Goal: Task Accomplishment & Management: Manage account settings

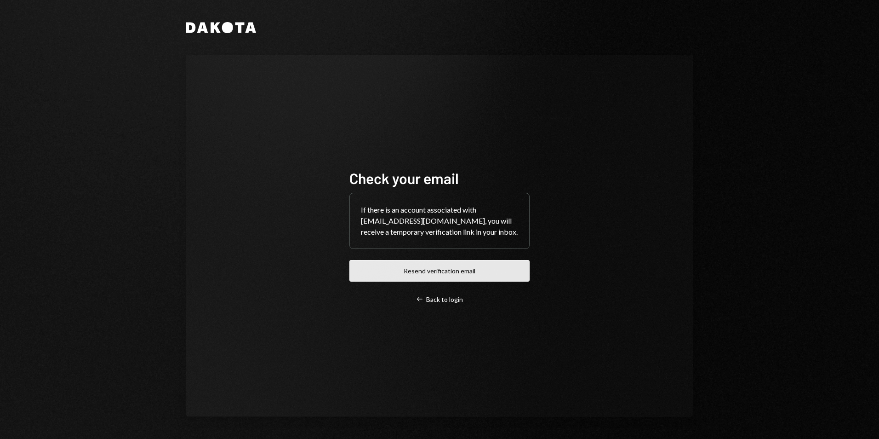
click at [417, 263] on button "Resend verification email" at bounding box center [439, 271] width 180 height 22
click at [307, 252] on div "Check your email If there is an account associated with desterhuysen@leeward.ky…" at bounding box center [439, 235] width 507 height 361
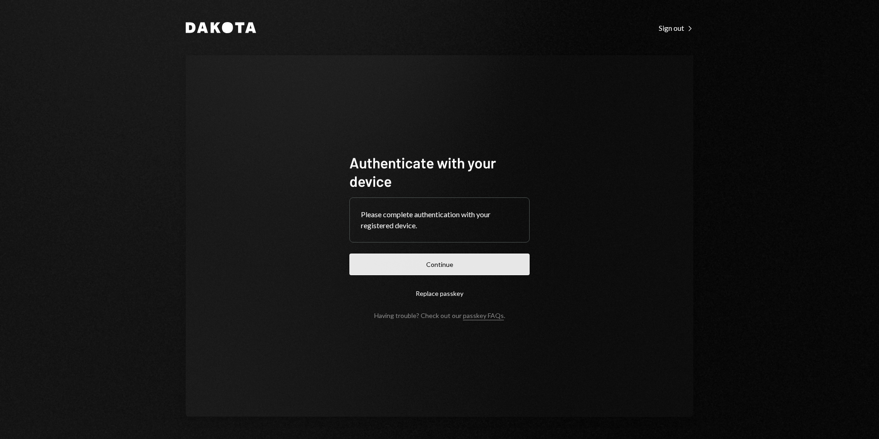
click at [425, 259] on button "Continue" at bounding box center [439, 264] width 180 height 22
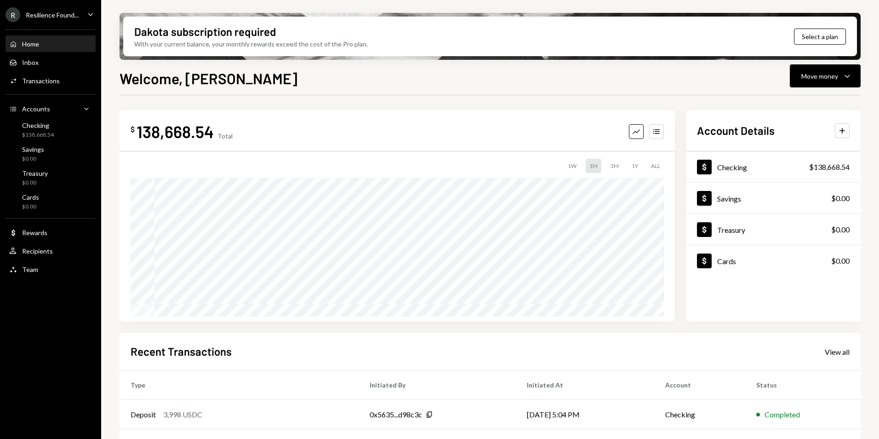
click at [61, 14] on div "Resilience Found..." at bounding box center [52, 15] width 53 height 8
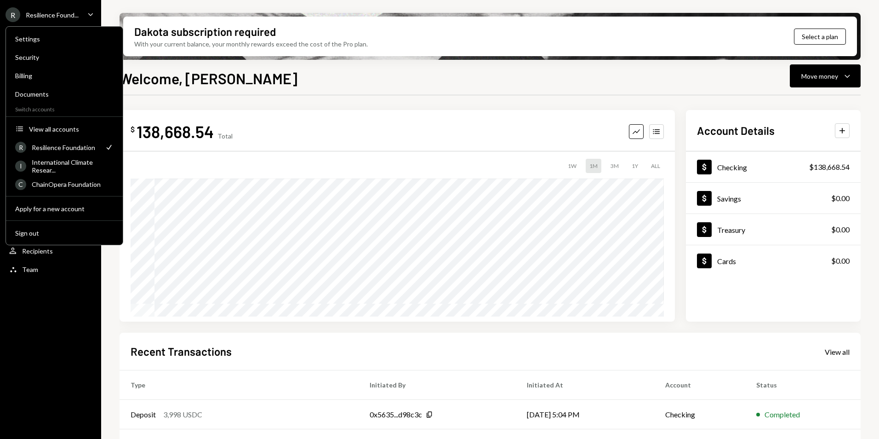
click at [363, 97] on div "$ 138,668.54 Total Graph Accounts 1W 1M 3M 1Y ALL Account Details Plus Dollar C…" at bounding box center [490, 330] width 741 height 470
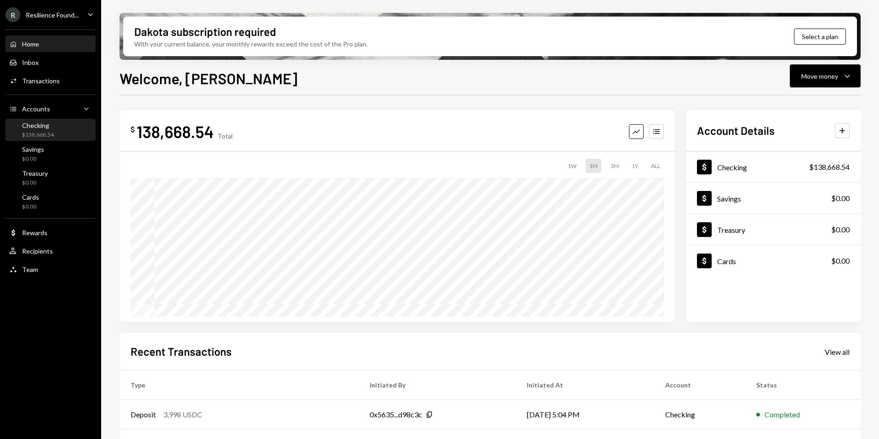
click at [39, 126] on div "Checking" at bounding box center [38, 125] width 32 height 8
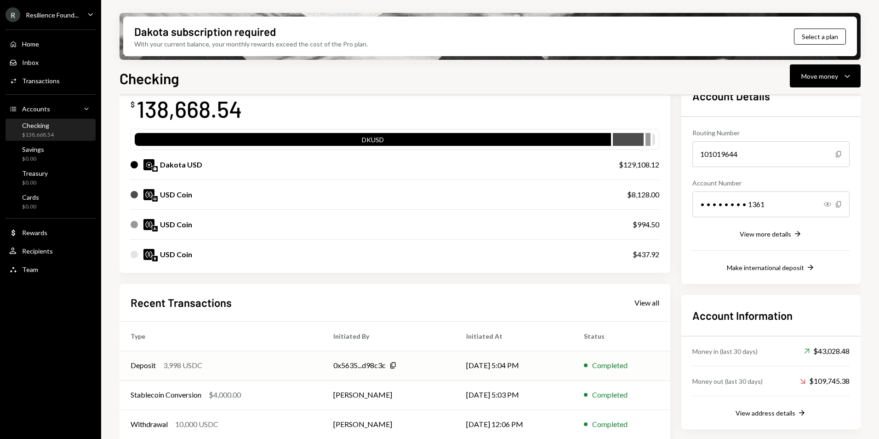
scroll to position [130, 0]
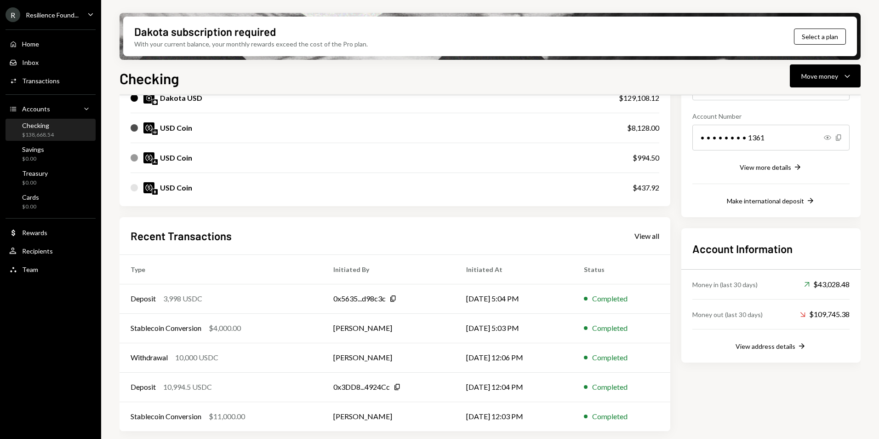
click at [621, 127] on div "USD Coin $8,128.00" at bounding box center [395, 127] width 529 height 29
click at [165, 129] on div "USD Coin" at bounding box center [176, 127] width 32 height 11
click at [342, 130] on div "USD Coin" at bounding box center [370, 127] width 478 height 11
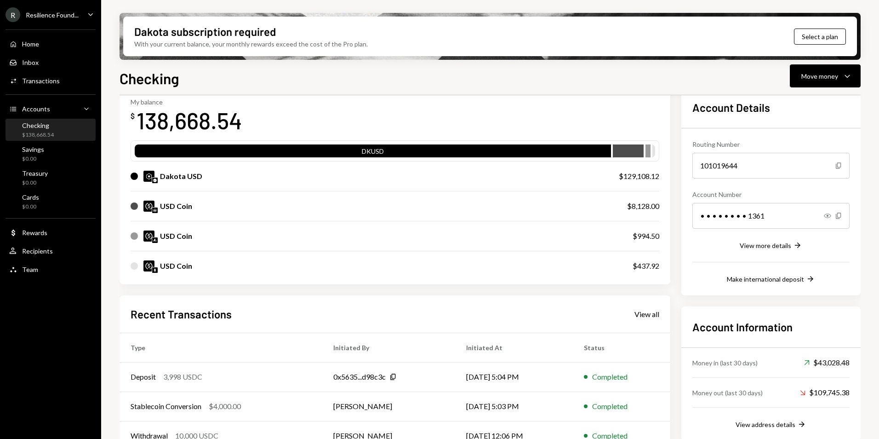
scroll to position [38, 0]
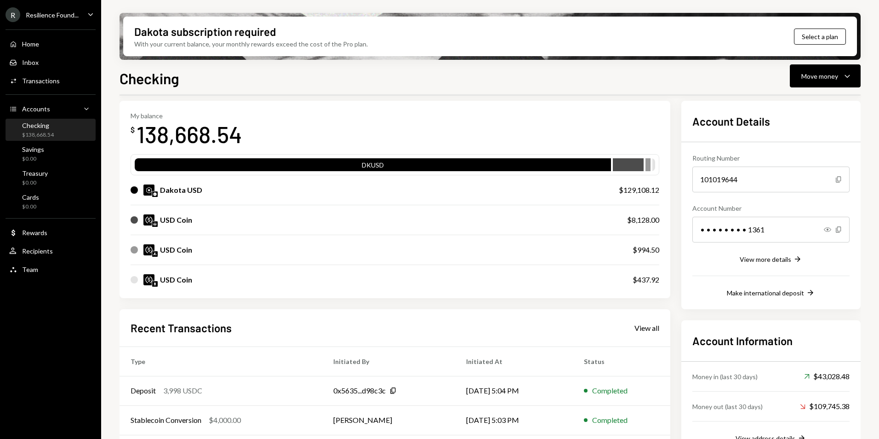
click at [59, 12] on div "Resilience Found..." at bounding box center [52, 15] width 53 height 8
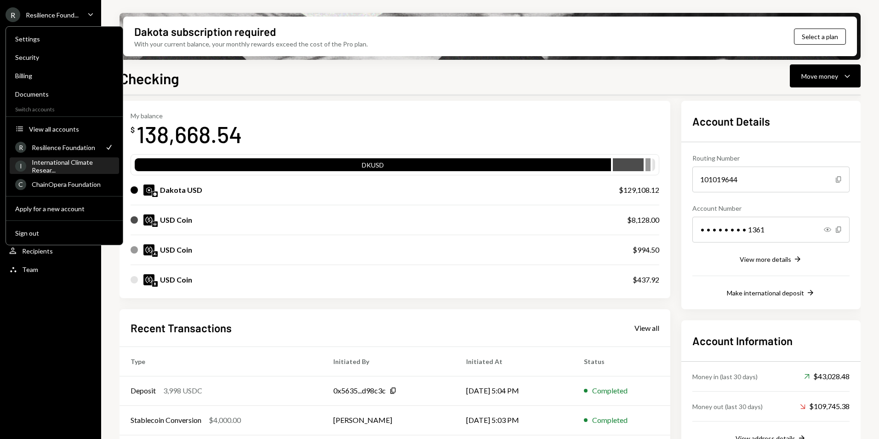
click at [60, 162] on div "International Climate Resear..." at bounding box center [73, 166] width 82 height 16
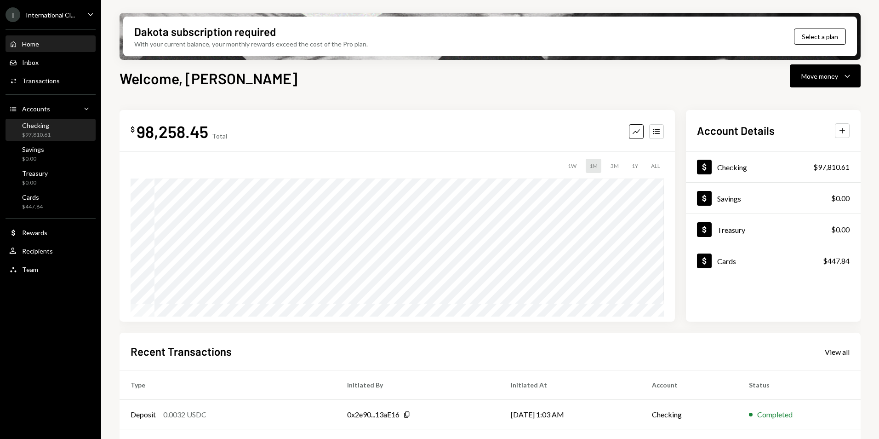
click at [32, 131] on div "$97,810.61" at bounding box center [36, 135] width 29 height 8
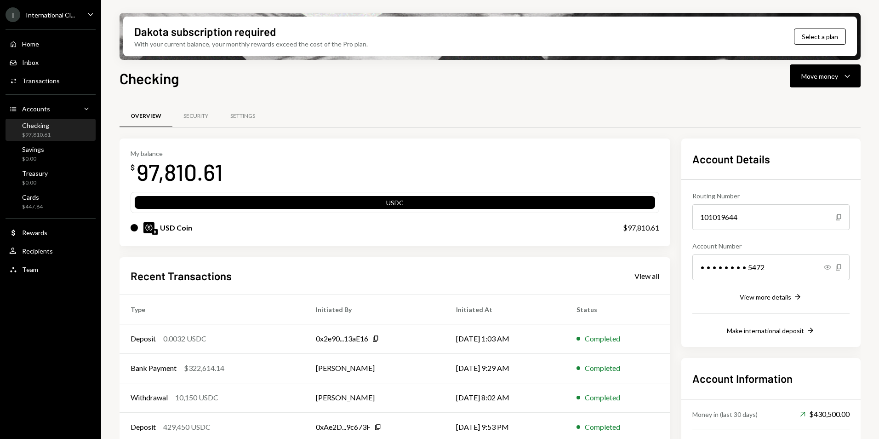
click at [34, 12] on div "International Cl..." at bounding box center [50, 15] width 49 height 8
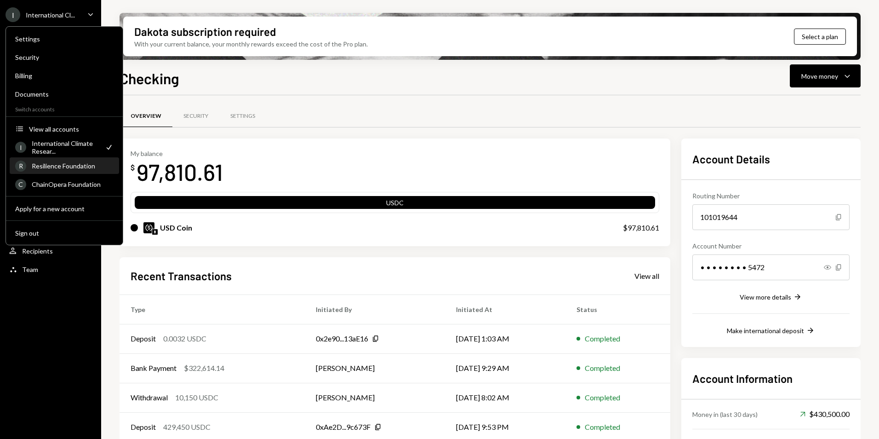
click at [60, 169] on div "Resilience Foundation" at bounding box center [73, 166] width 82 height 8
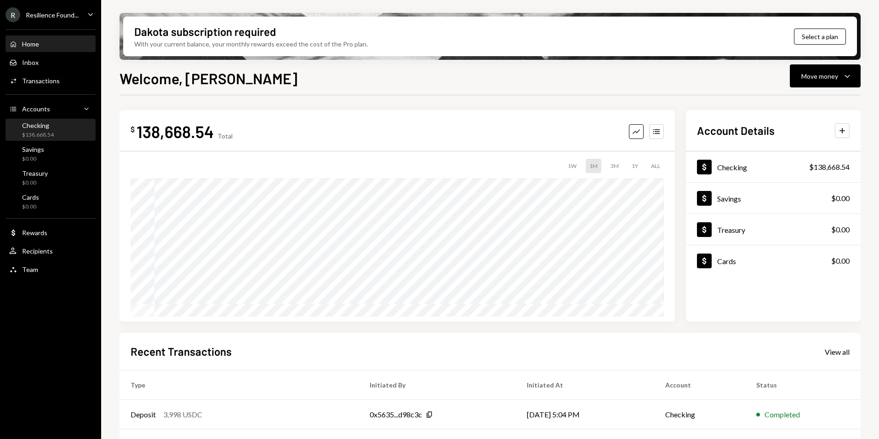
click at [47, 129] on div "Checking $138,668.54" at bounding box center [38, 129] width 32 height 17
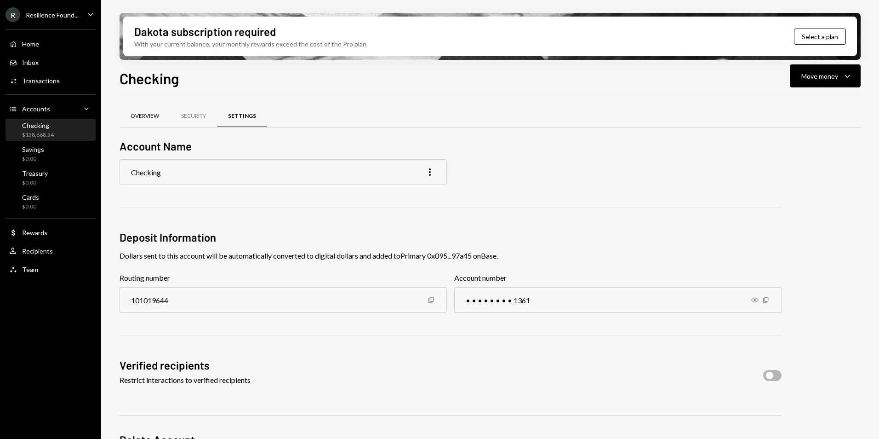
click at [150, 116] on div "Overview" at bounding box center [145, 116] width 29 height 8
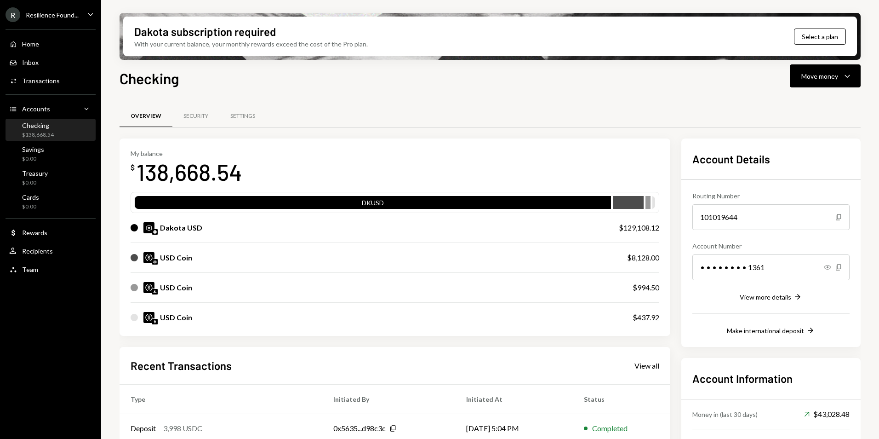
click at [65, 11] on div "Resilience Found..." at bounding box center [52, 15] width 53 height 8
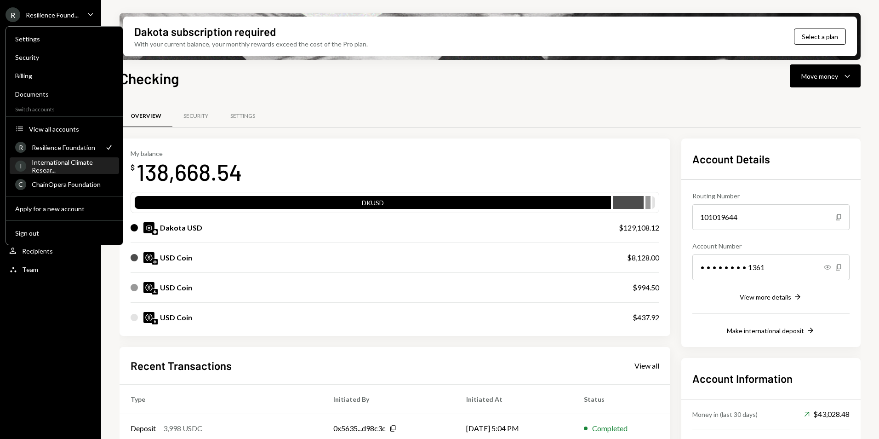
click at [45, 165] on div "International Climate Resear..." at bounding box center [73, 166] width 82 height 16
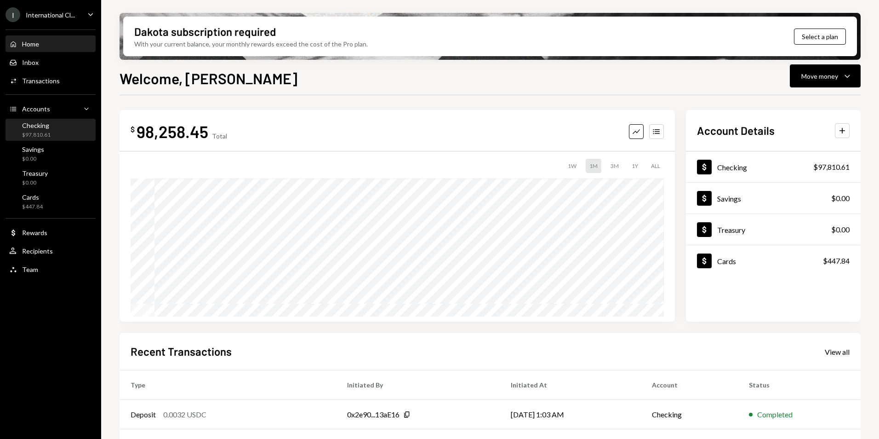
click at [57, 132] on div "Checking $97,810.61" at bounding box center [50, 129] width 83 height 17
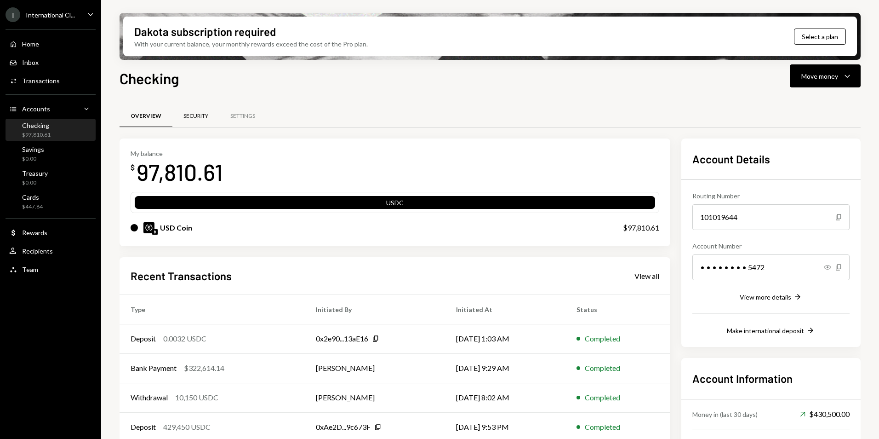
click at [187, 114] on div "Security" at bounding box center [195, 116] width 25 height 8
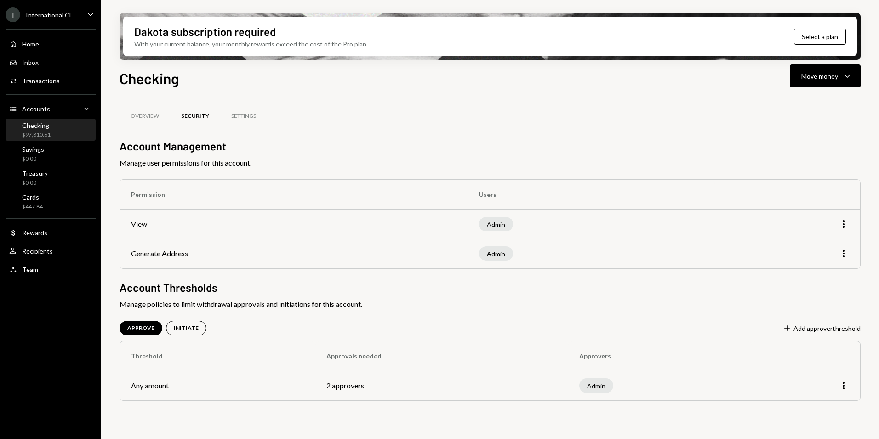
click at [353, 386] on td "2 approvers" at bounding box center [441, 385] width 253 height 29
drag, startPoint x: 252, startPoint y: 383, endPoint x: 179, endPoint y: 371, distance: 74.5
click at [250, 383] on td "Any amount" at bounding box center [217, 385] width 195 height 29
click at [262, 330] on div "APPROVE INITIATE Plus Add approver threshold" at bounding box center [490, 327] width 741 height 15
click at [238, 125] on div "Settings" at bounding box center [243, 116] width 47 height 22
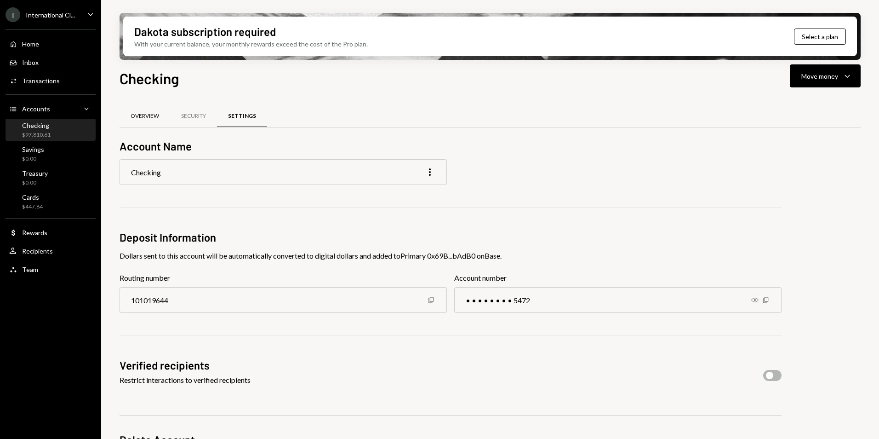
click at [139, 114] on div "Overview Security Settings Account Name Checking More Deposit Information Dolla…" at bounding box center [490, 298] width 741 height 406
click at [141, 117] on div "Overview" at bounding box center [145, 116] width 29 height 8
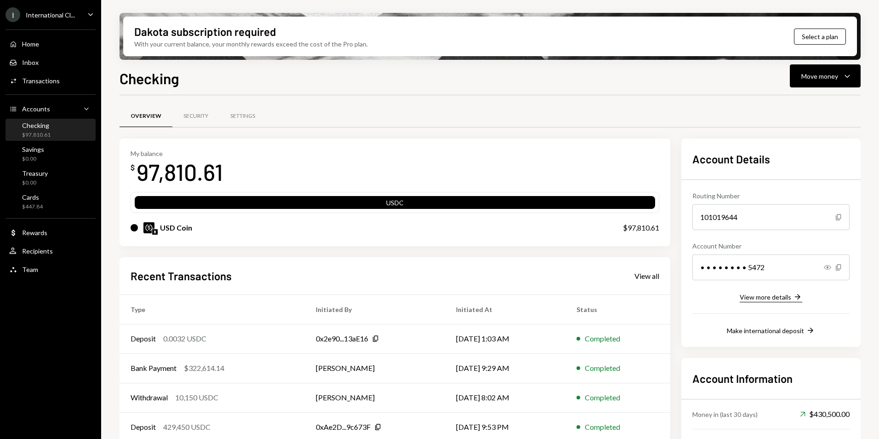
click at [794, 298] on icon "Right Arrow" at bounding box center [797, 296] width 9 height 9
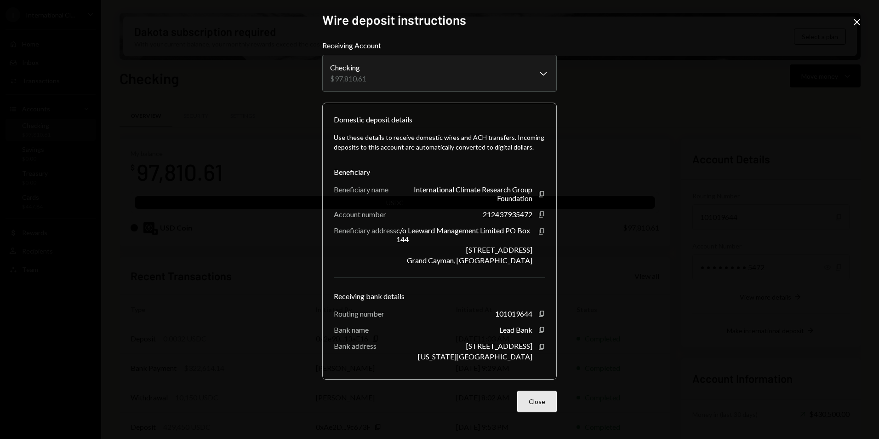
click at [541, 400] on button "Close" at bounding box center [537, 401] width 40 height 22
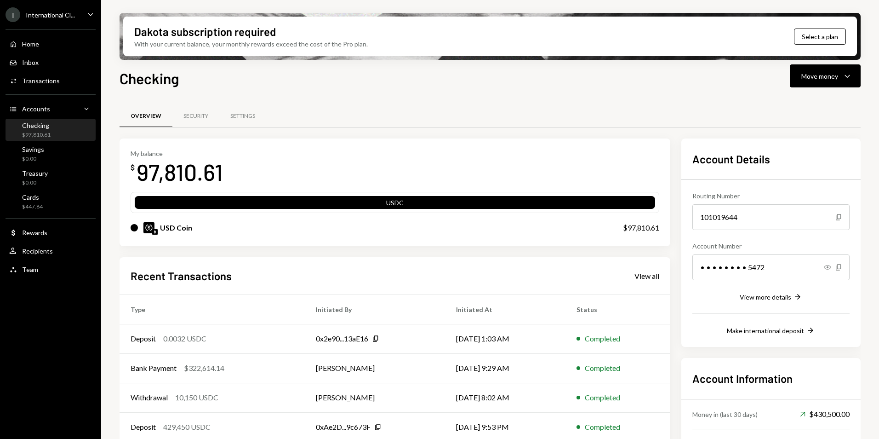
drag, startPoint x: 514, startPoint y: 102, endPoint x: 556, endPoint y: 115, distance: 44.2
click at [514, 102] on div "Overview Security Settings My balance $ 97,810.61 USDC USD Coin $97,810.61 Rece…" at bounding box center [490, 302] width 741 height 415
click at [46, 17] on div "International Cl..." at bounding box center [50, 15] width 49 height 8
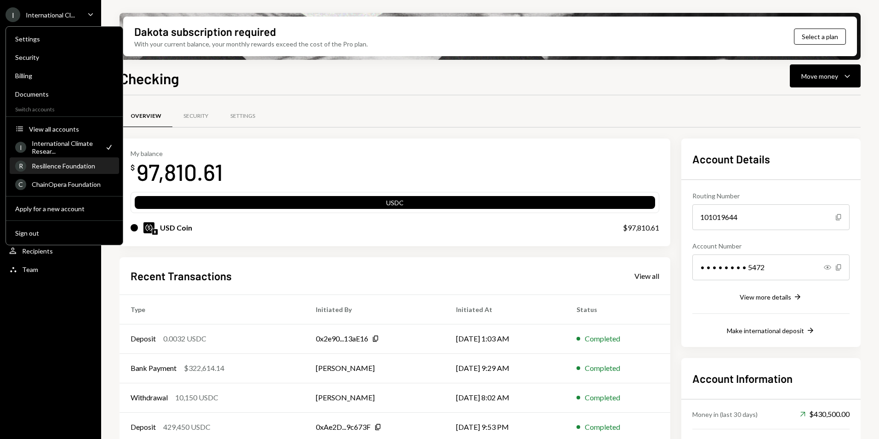
click at [51, 168] on div "Resilience Foundation" at bounding box center [73, 166] width 82 height 8
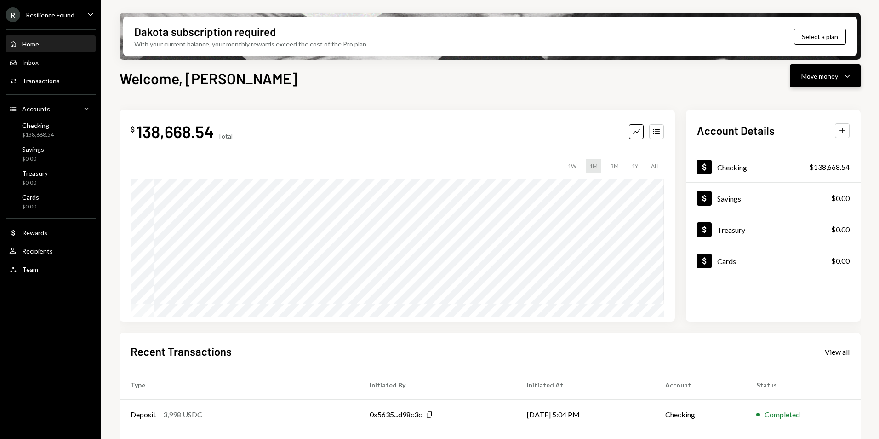
click at [845, 76] on icon "Caret Down" at bounding box center [847, 75] width 11 height 11
click at [805, 102] on div "Send" at bounding box center [817, 104] width 67 height 10
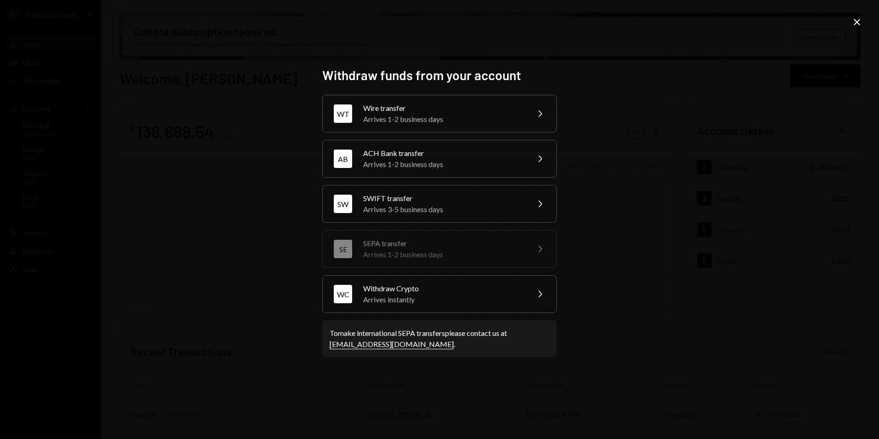
click at [856, 23] on icon at bounding box center [857, 22] width 6 height 6
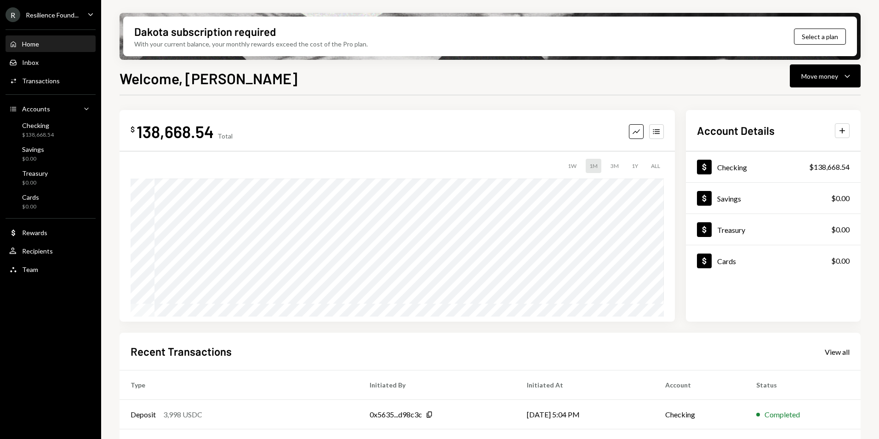
click at [83, 14] on div "R Resilience Found... Caret Down" at bounding box center [50, 14] width 101 height 15
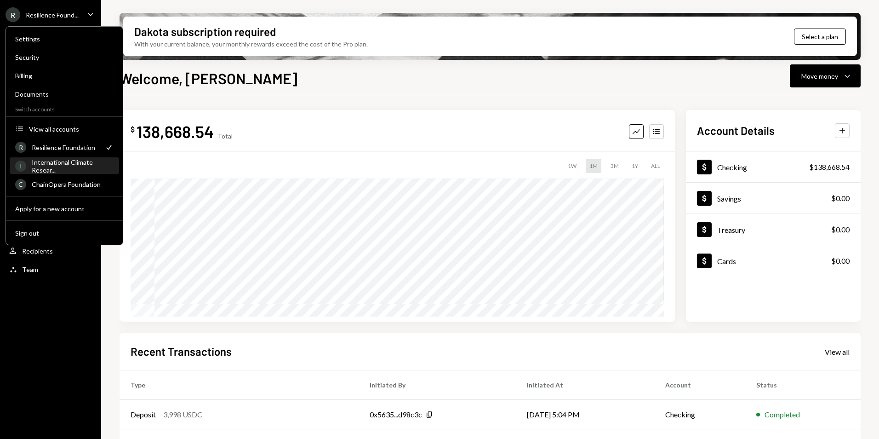
click at [56, 167] on div "International Climate Resear..." at bounding box center [73, 166] width 82 height 16
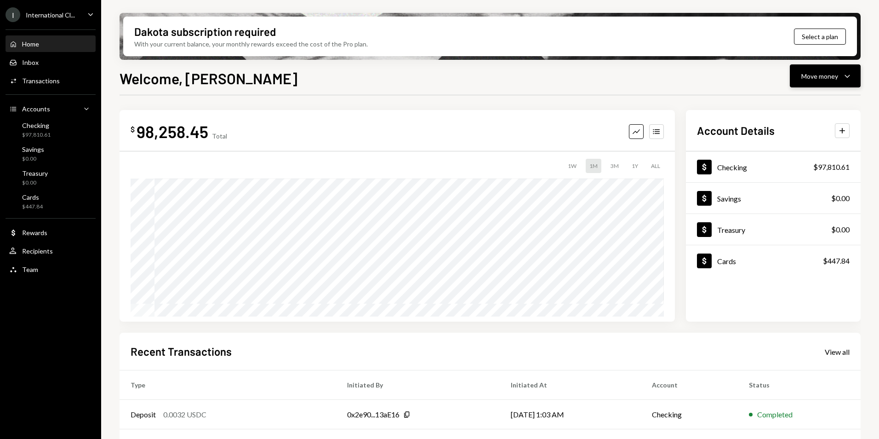
click at [852, 76] on icon "Caret Down" at bounding box center [847, 75] width 11 height 11
click at [807, 99] on div "Send" at bounding box center [817, 104] width 67 height 10
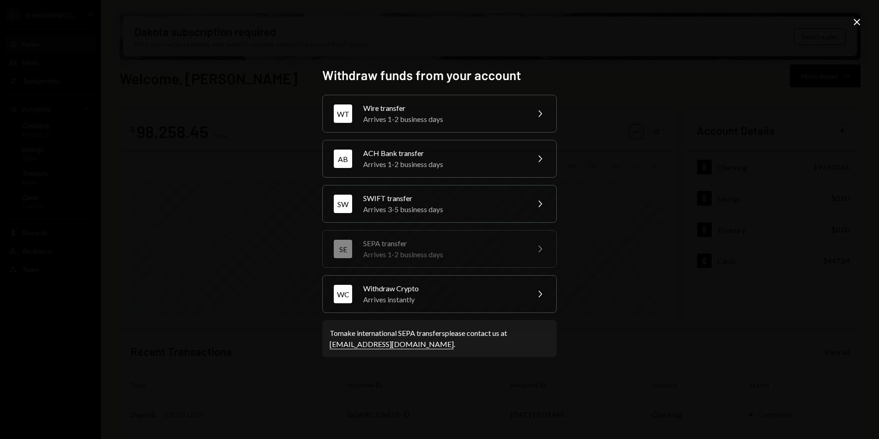
click at [855, 22] on icon "Close" at bounding box center [856, 22] width 11 height 11
